Goal: Information Seeking & Learning: Check status

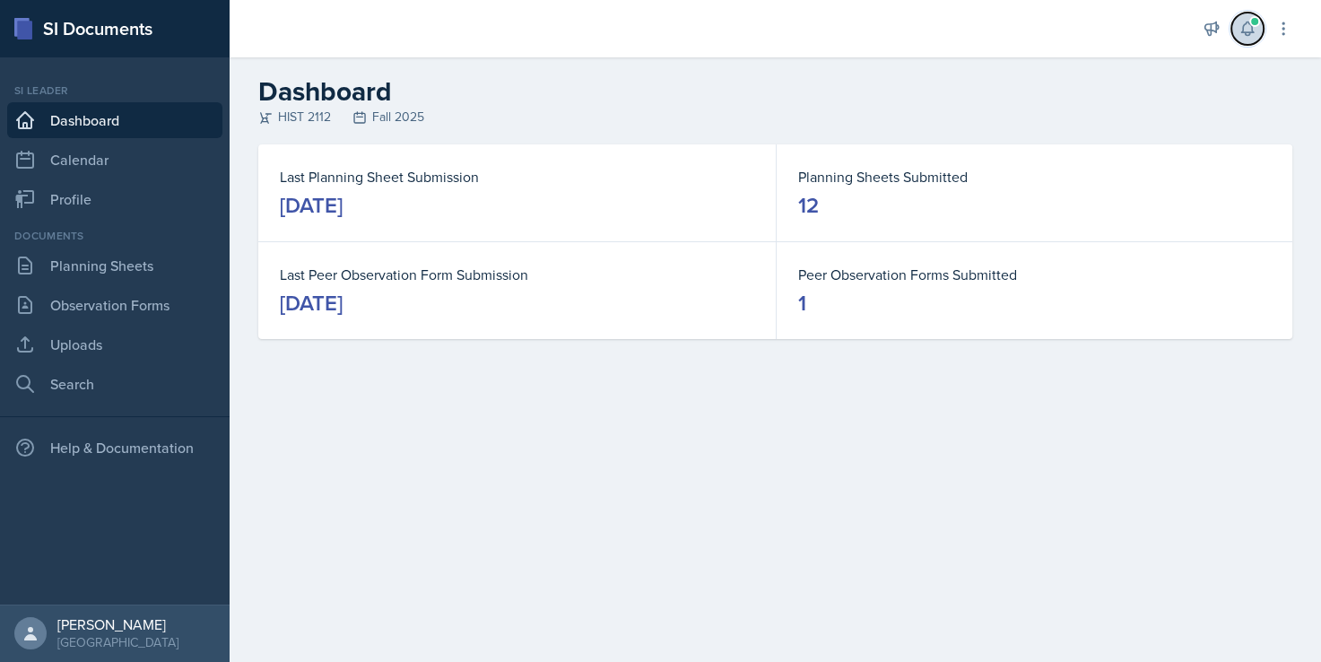
click at [1254, 29] on icon at bounding box center [1247, 29] width 18 height 18
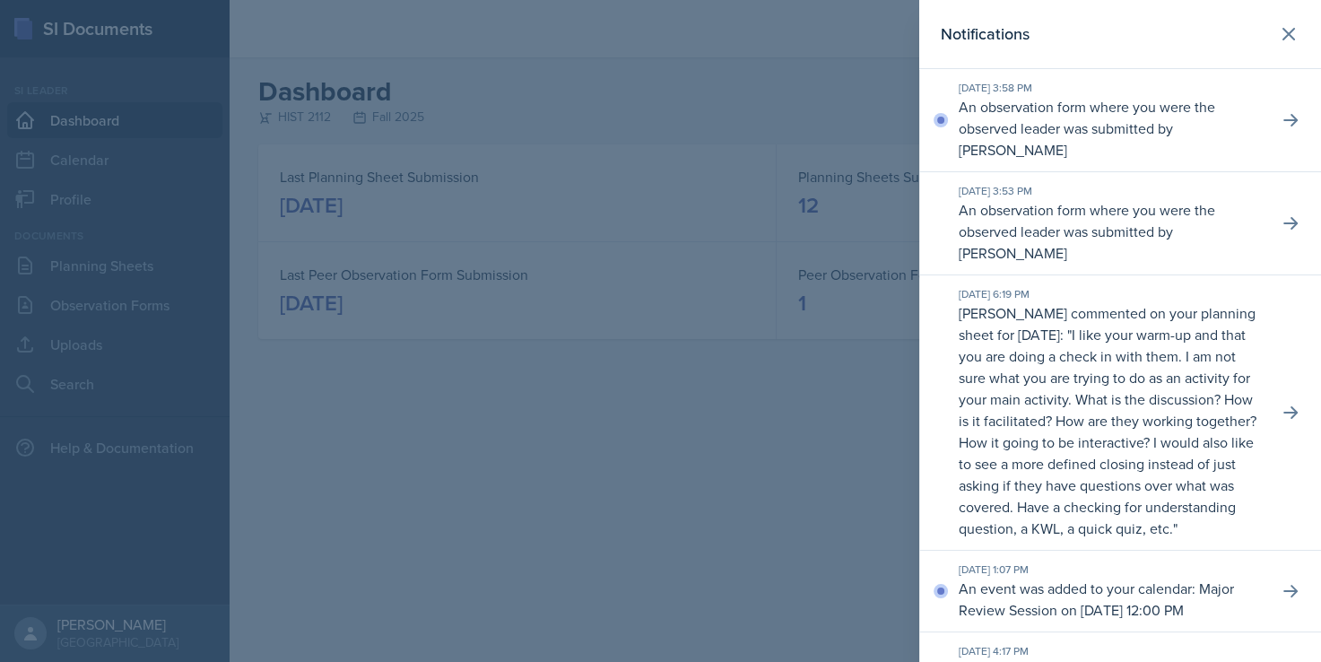
click at [1117, 217] on p "An observation form where you were the observed leader was submitted by [PERSON…" at bounding box center [1110, 231] width 305 height 65
click at [1274, 109] on button at bounding box center [1290, 120] width 32 height 32
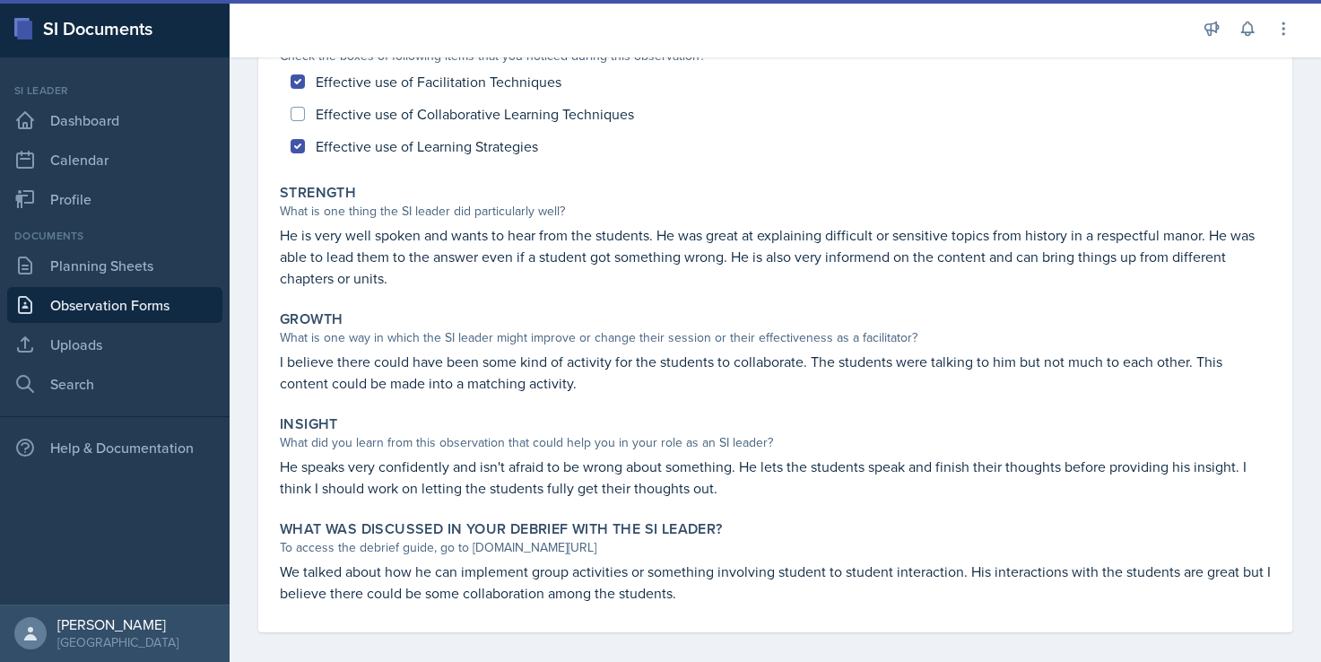
scroll to position [218, 0]
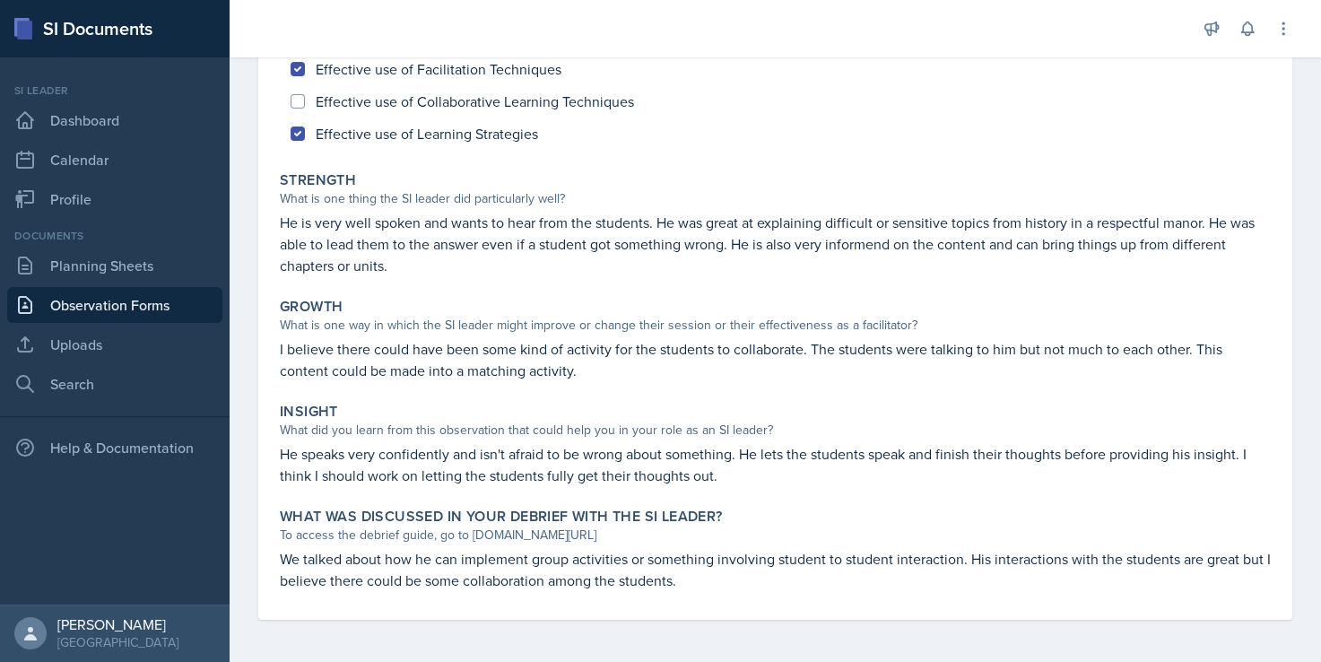
click at [737, 373] on p "I believe there could have been some kind of activity for the students to colla…" at bounding box center [775, 359] width 991 height 43
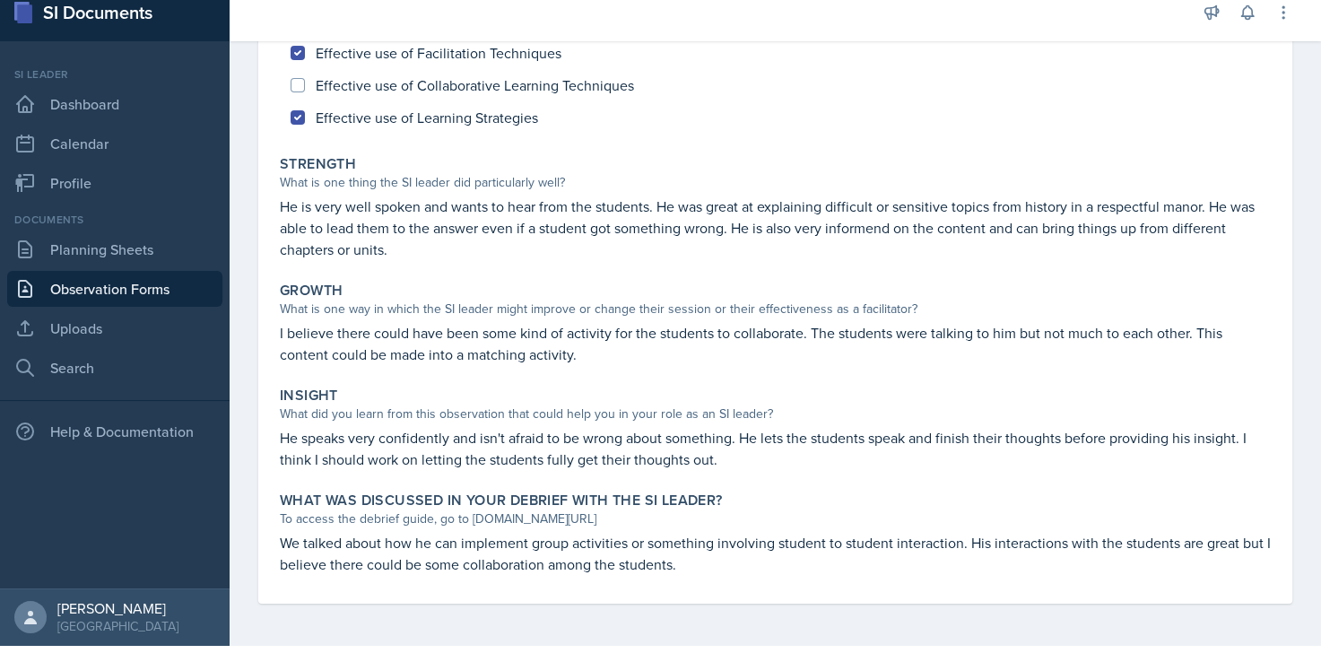
scroll to position [22, 0]
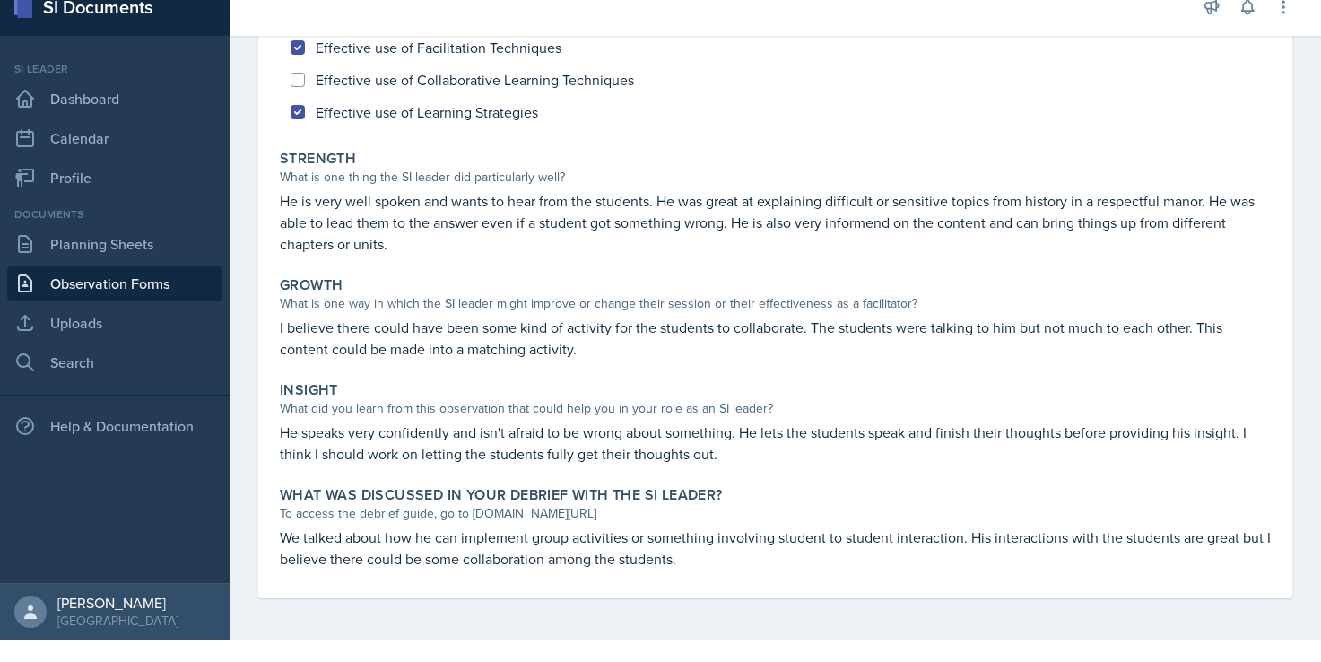
click at [732, 371] on div "Did you notice the following things during this session? Check the boxes of fol…" at bounding box center [775, 292] width 991 height 611
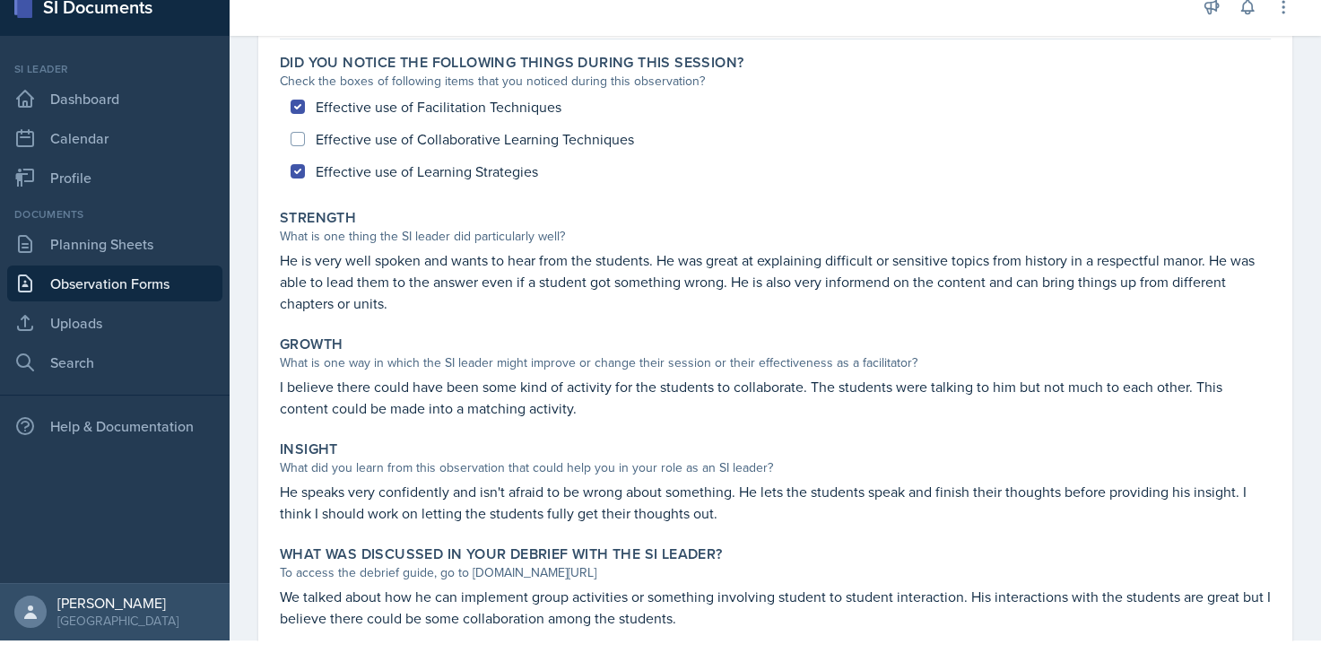
scroll to position [128, 0]
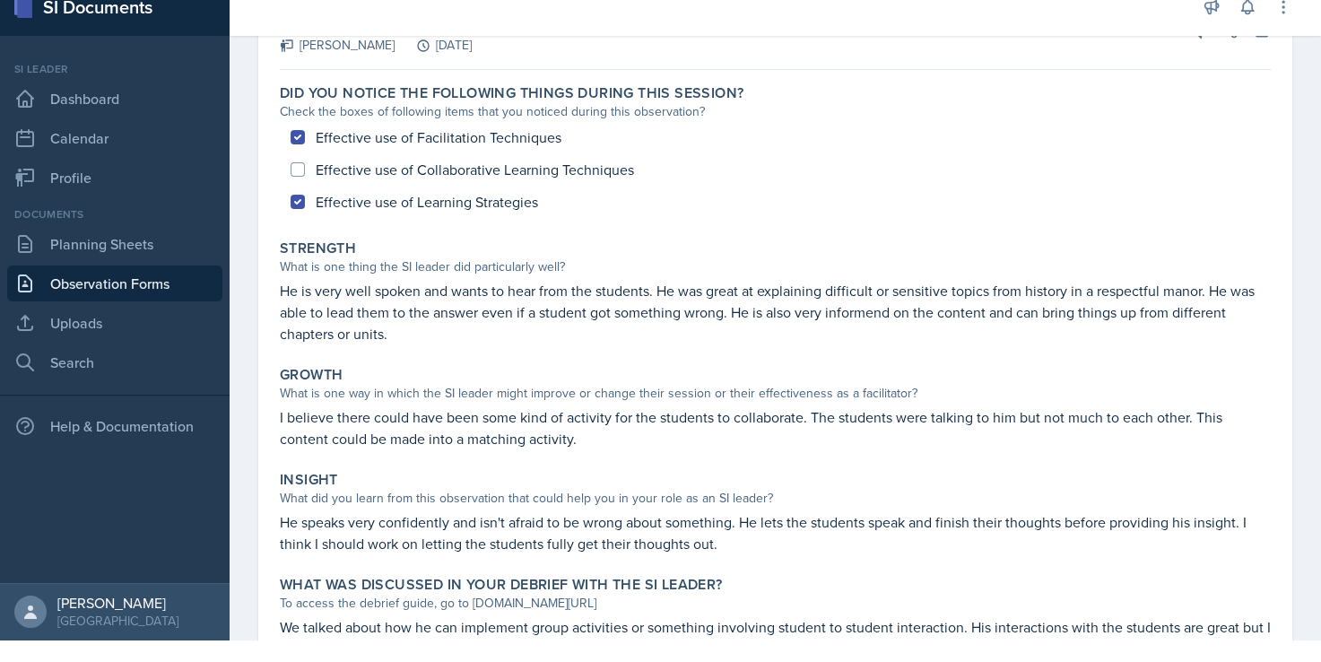
click at [692, 325] on p "He is very well spoken and wants to hear from the students. He was great at exp…" at bounding box center [775, 312] width 991 height 65
click at [695, 339] on p "He is very well spoken and wants to hear from the students. He was great at exp…" at bounding box center [775, 312] width 991 height 65
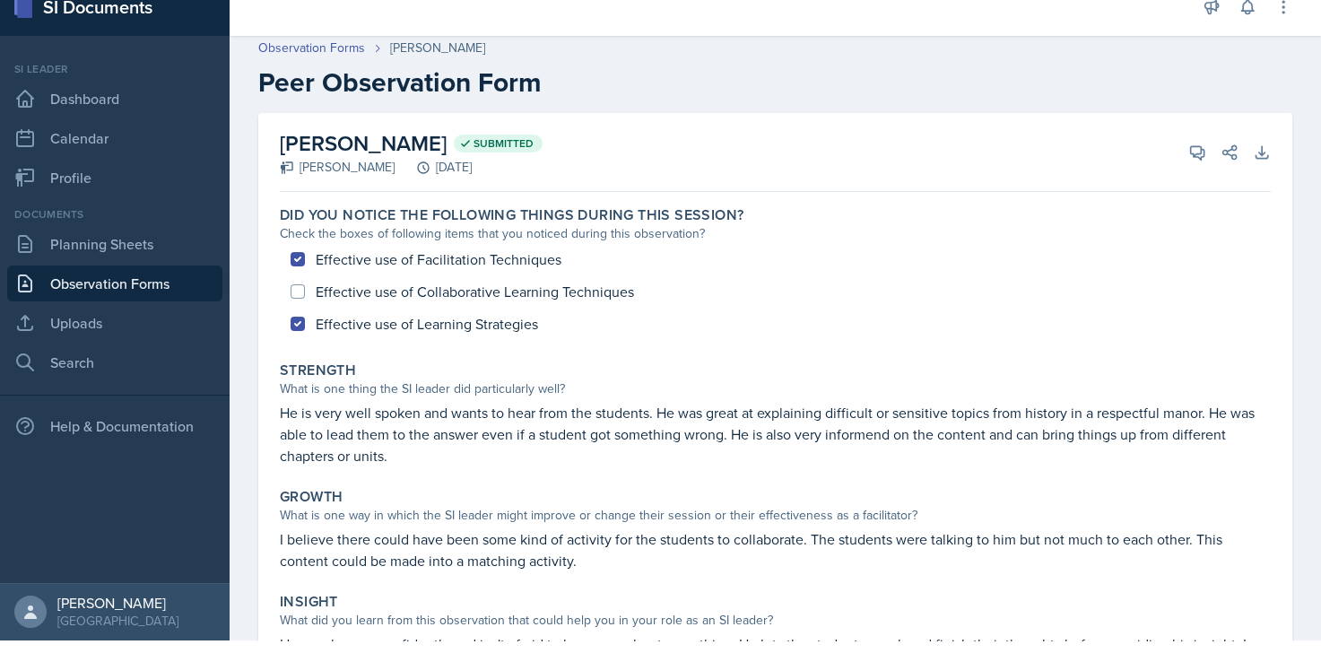
scroll to position [0, 0]
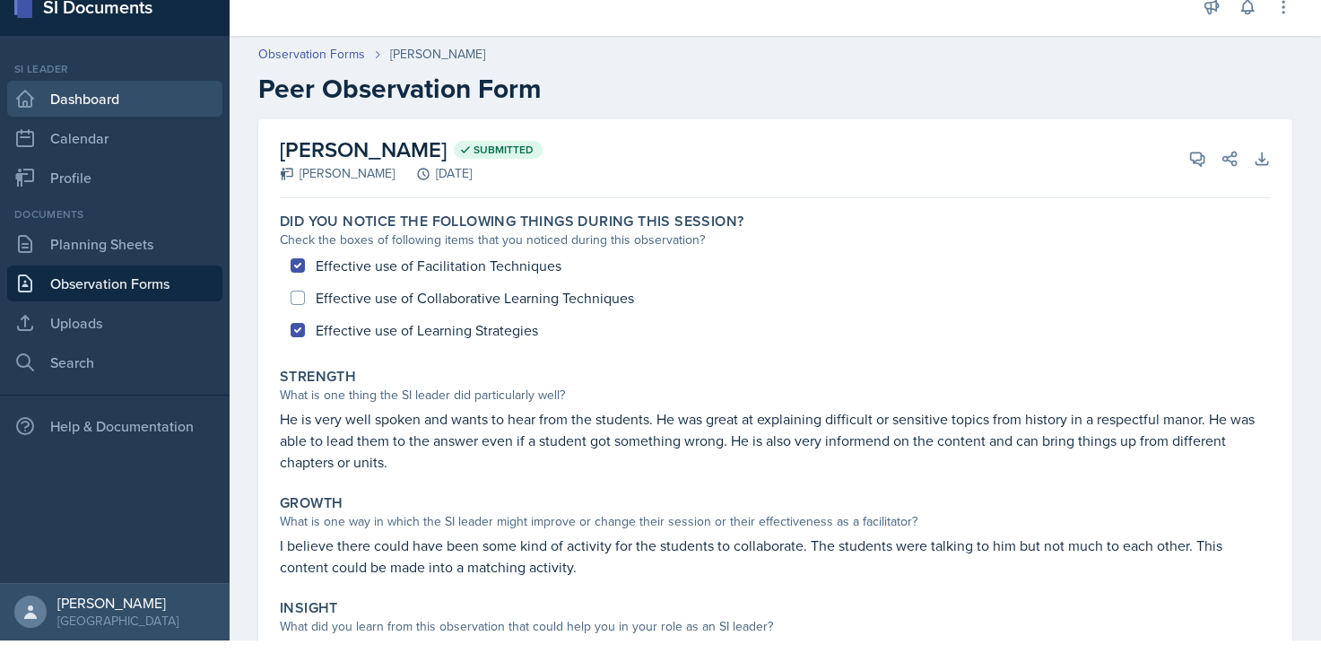
click at [108, 105] on link "Dashboard" at bounding box center [114, 99] width 215 height 36
